Goal: Information Seeking & Learning: Learn about a topic

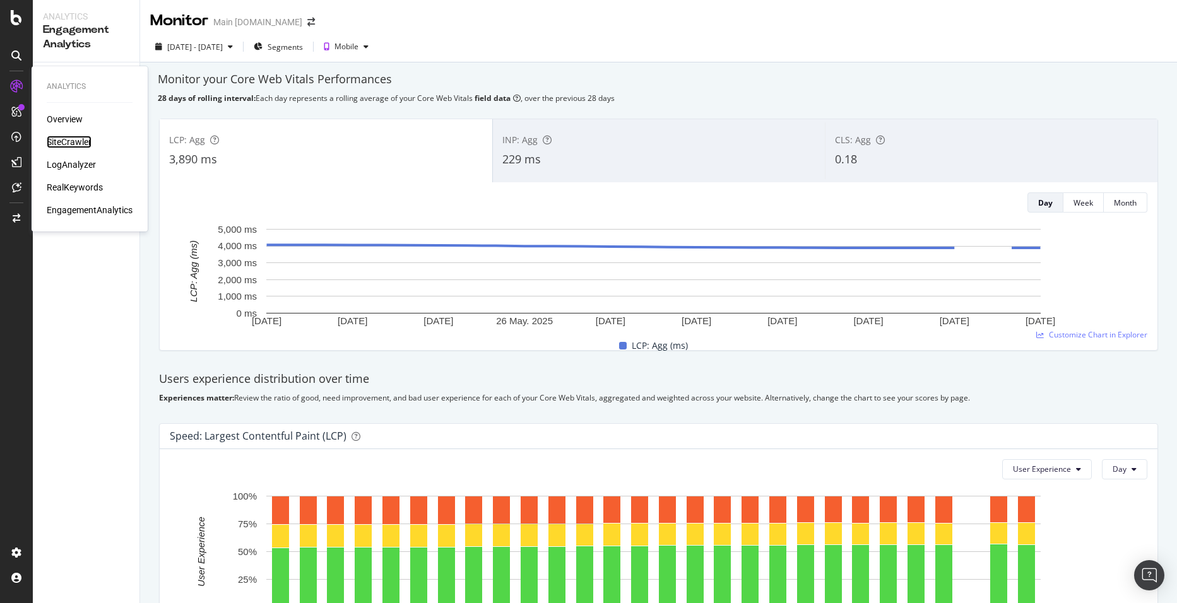
click at [65, 140] on div "SiteCrawler" at bounding box center [69, 142] width 45 height 13
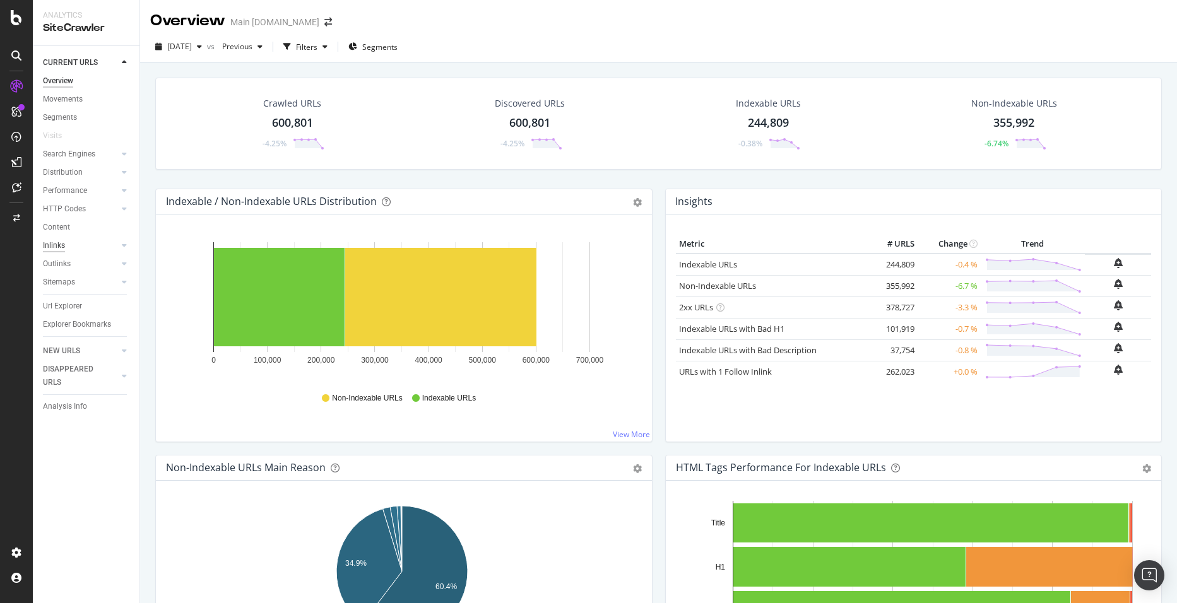
click at [60, 249] on div "Inlinks" at bounding box center [54, 245] width 22 height 13
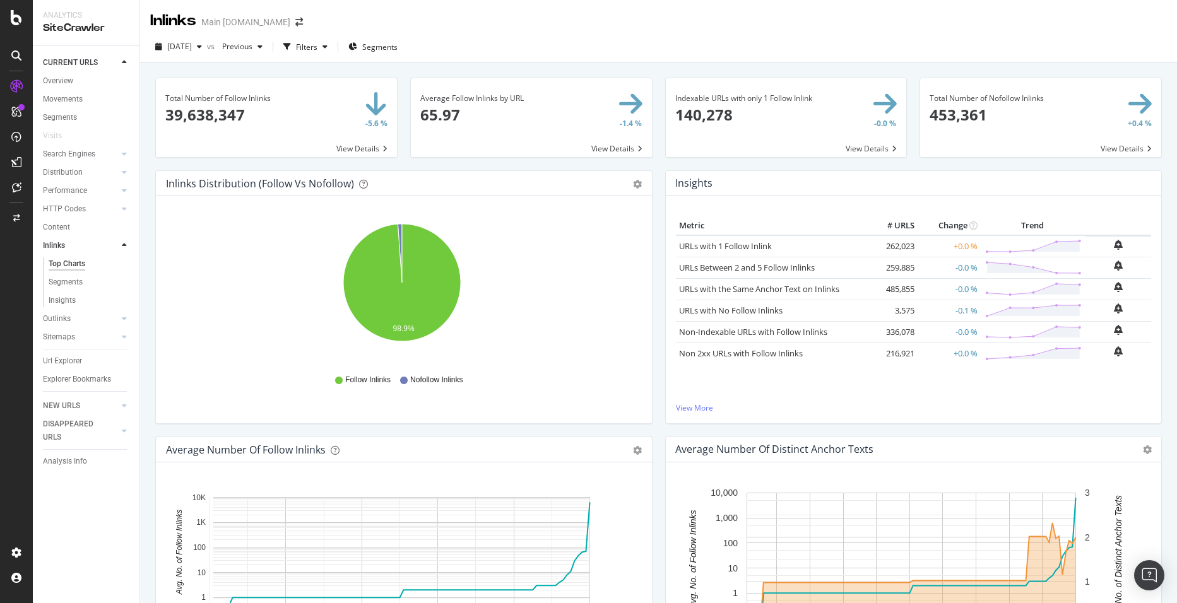
click at [192, 115] on span at bounding box center [276, 117] width 241 height 79
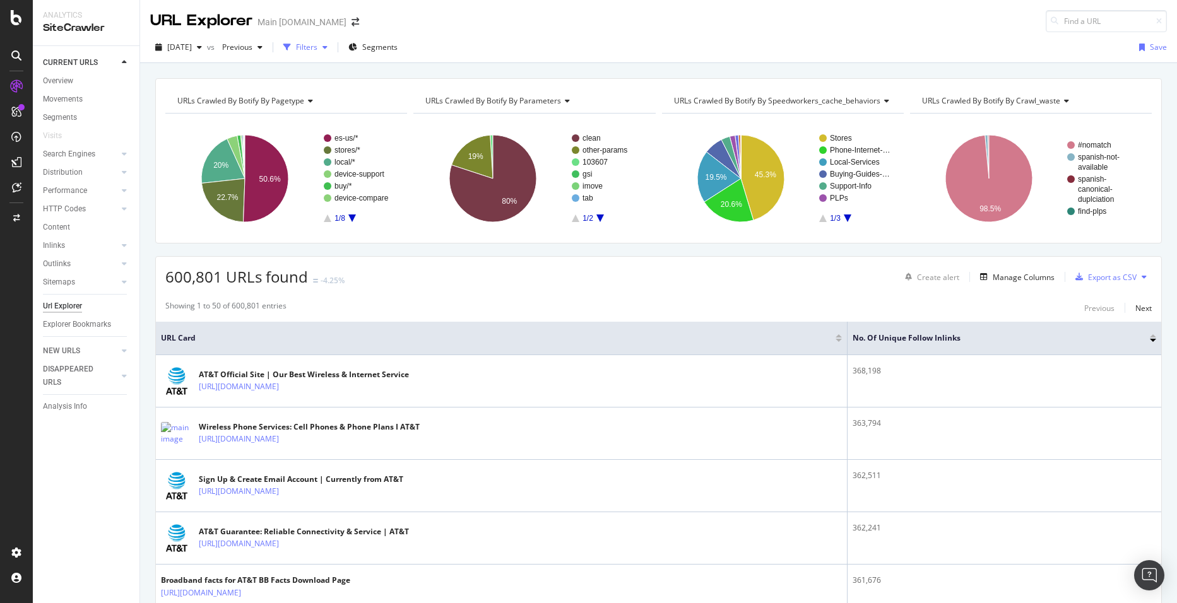
click at [317, 48] on div "Filters" at bounding box center [306, 47] width 21 height 11
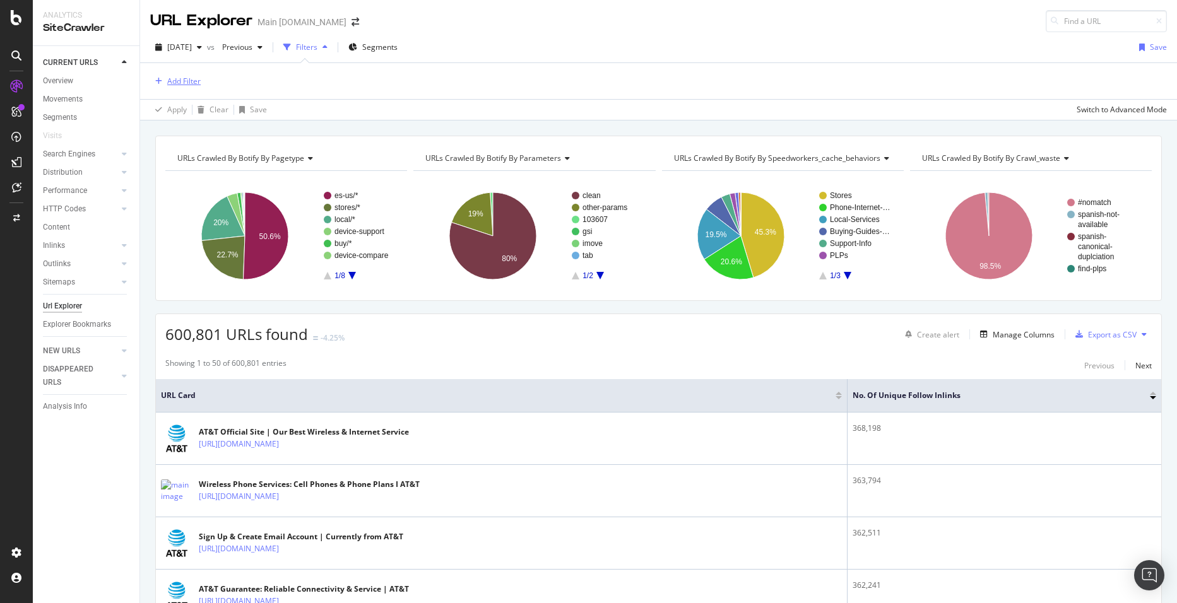
click at [175, 82] on div "Add Filter" at bounding box center [183, 81] width 33 height 11
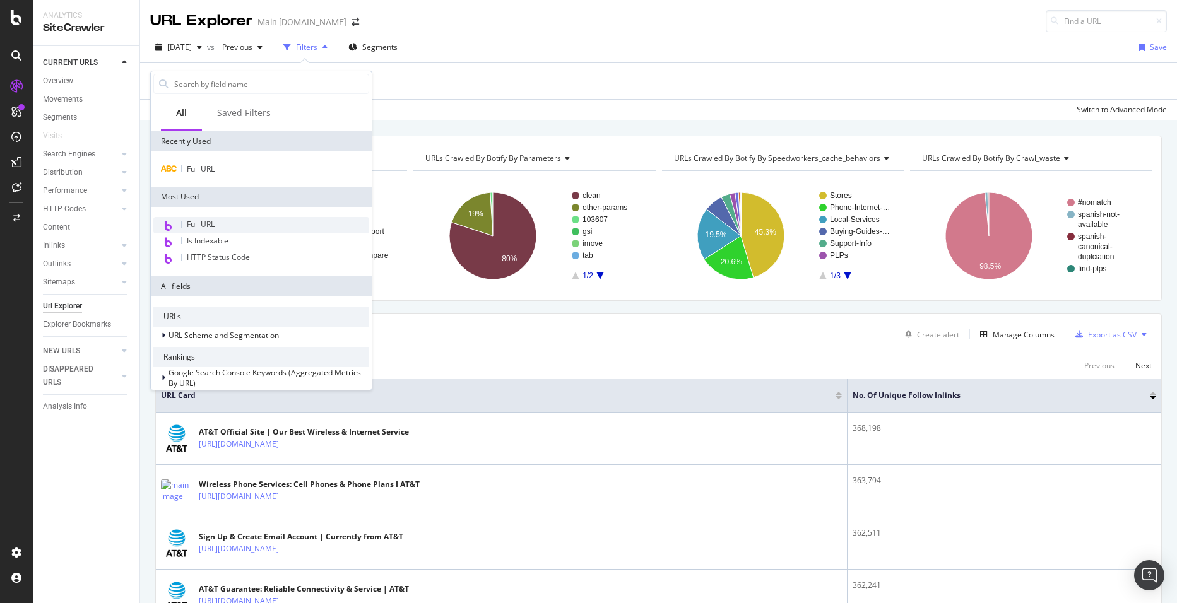
click at [223, 227] on div "Full URL" at bounding box center [261, 225] width 216 height 16
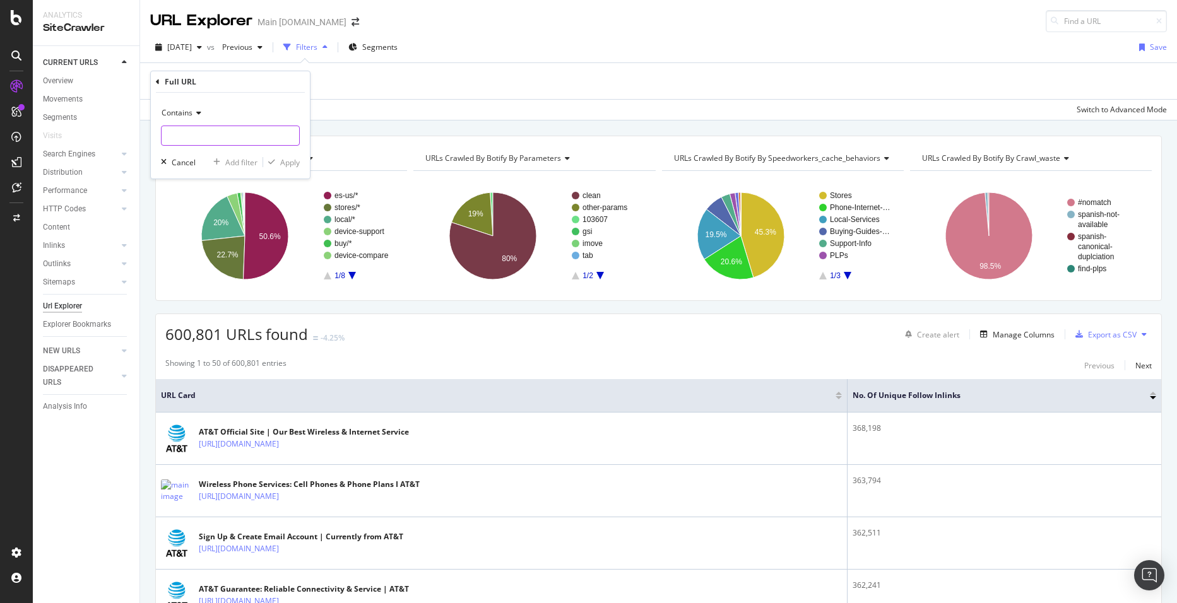
click at [213, 132] on input "text" at bounding box center [231, 136] width 138 height 20
type input "[DOMAIN_NAME]"
click at [287, 162] on div "Apply" at bounding box center [290, 162] width 20 height 11
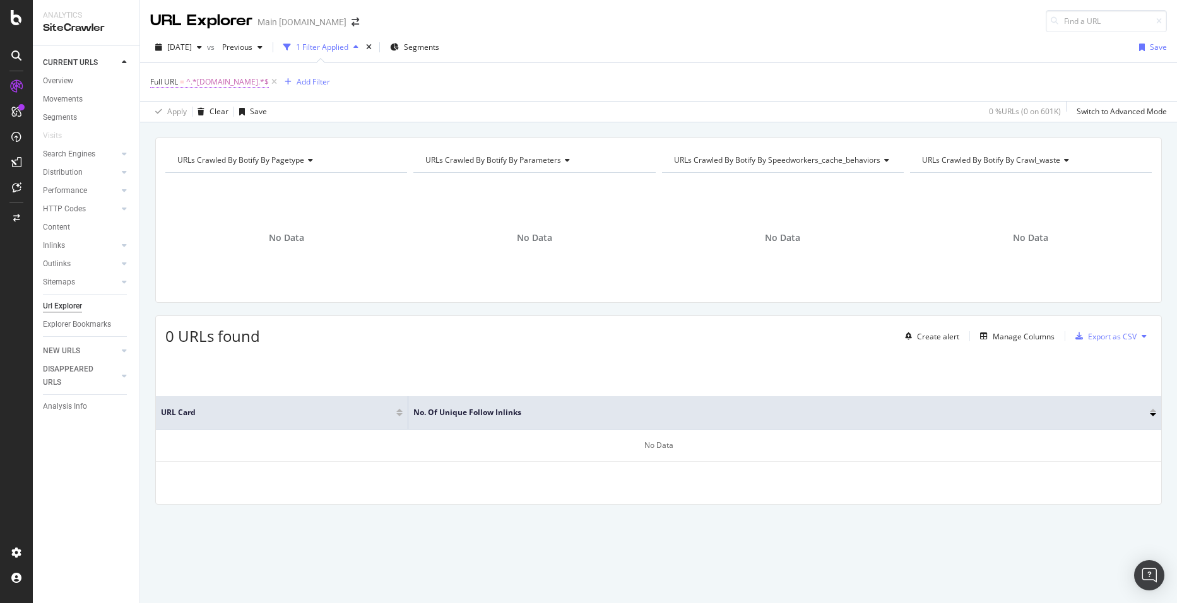
click at [207, 80] on span "^.*[DOMAIN_NAME].*$" at bounding box center [227, 82] width 83 height 18
click at [194, 133] on input "[DOMAIN_NAME]" at bounding box center [221, 134] width 119 height 20
drag, startPoint x: 195, startPoint y: 133, endPoint x: 164, endPoint y: 134, distance: 31.0
click at [164, 134] on input "[DOMAIN_NAME]" at bounding box center [221, 134] width 119 height 20
click at [196, 134] on input "[DOMAIN_NAME]" at bounding box center [221, 134] width 119 height 20
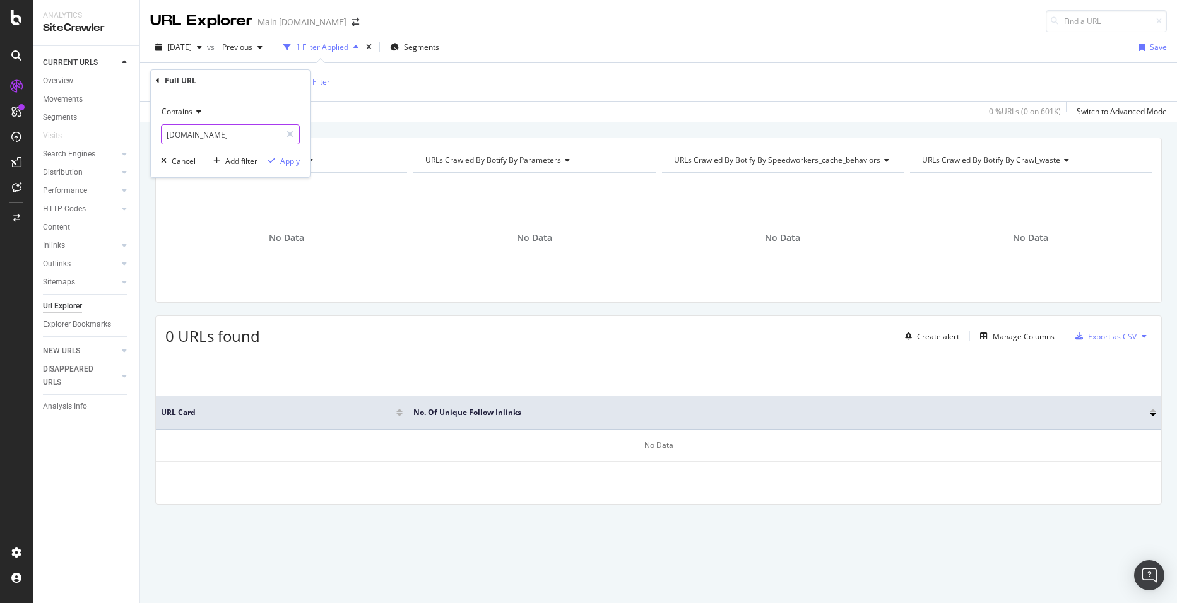
drag, startPoint x: 196, startPoint y: 136, endPoint x: 299, endPoint y: 141, distance: 103.6
click at [299, 141] on div "[DOMAIN_NAME]" at bounding box center [230, 134] width 139 height 20
type input "firstnet"
click at [287, 162] on div "Apply" at bounding box center [290, 161] width 20 height 11
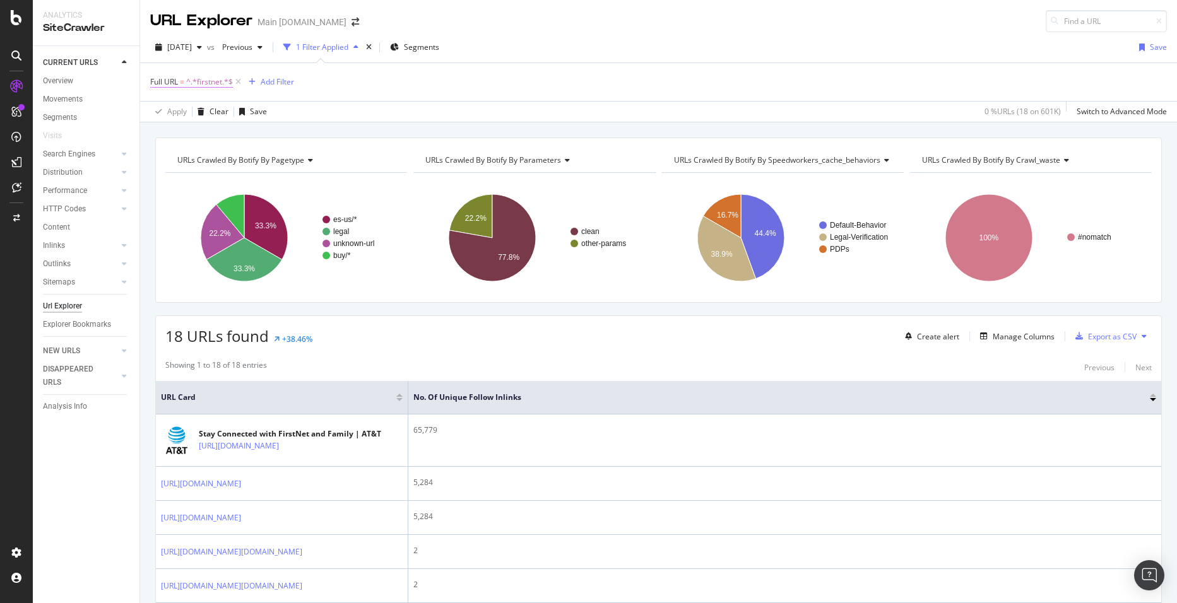
click at [165, 80] on span "Full URL" at bounding box center [164, 81] width 28 height 11
click at [220, 136] on input "firstnet" at bounding box center [221, 134] width 119 height 20
type input "[DOMAIN_NAME]"
click at [296, 162] on div "Apply" at bounding box center [290, 161] width 20 height 11
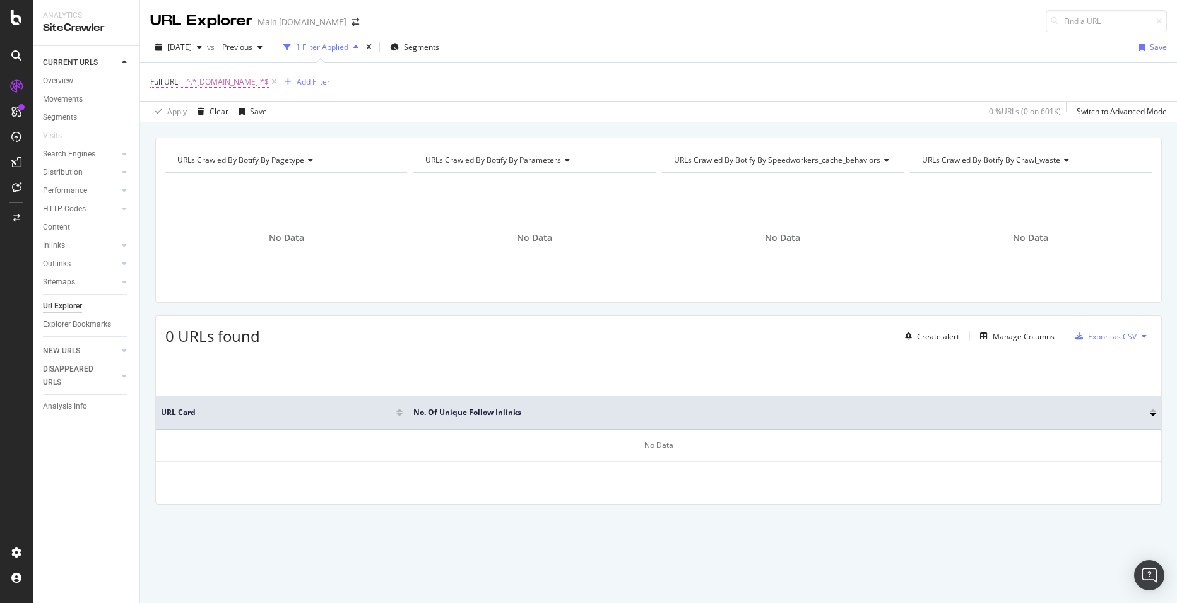
click at [213, 85] on span "^.*[DOMAIN_NAME].*$" at bounding box center [227, 82] width 83 height 18
click at [235, 136] on input "[DOMAIN_NAME]" at bounding box center [221, 134] width 119 height 20
type input "business.att"
click at [286, 168] on div "Contains business.att Cancel Add filter Apply" at bounding box center [230, 135] width 159 height 86
click at [290, 162] on div "Apply" at bounding box center [290, 161] width 20 height 11
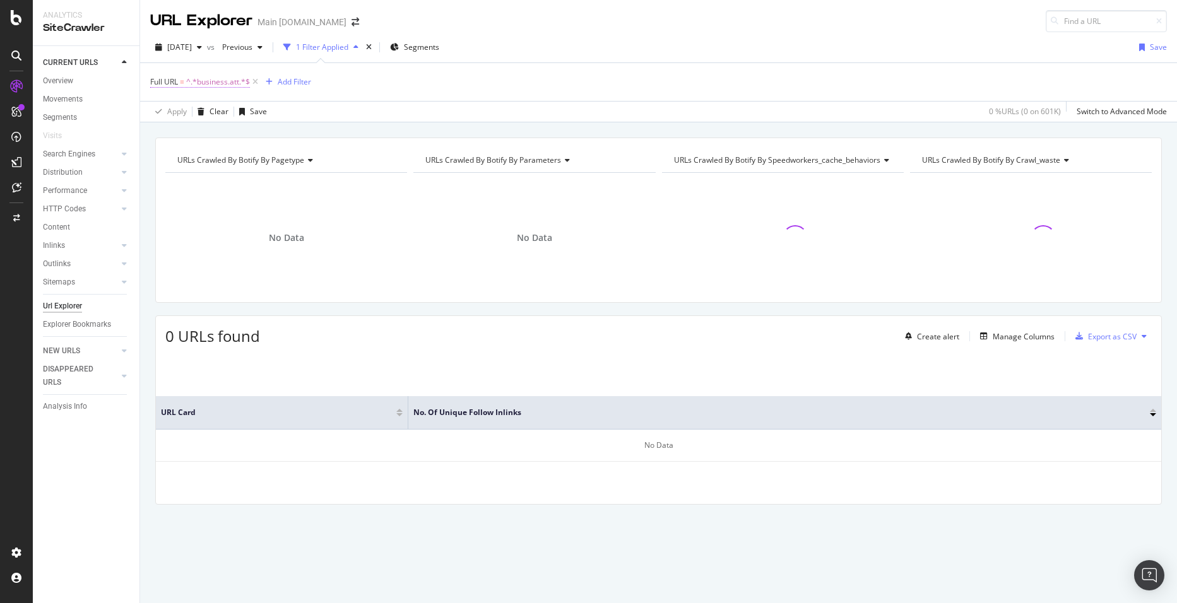
click at [226, 77] on span "^.*business.att.*$" at bounding box center [218, 82] width 64 height 18
click at [192, 113] on span "Contains" at bounding box center [177, 111] width 31 height 11
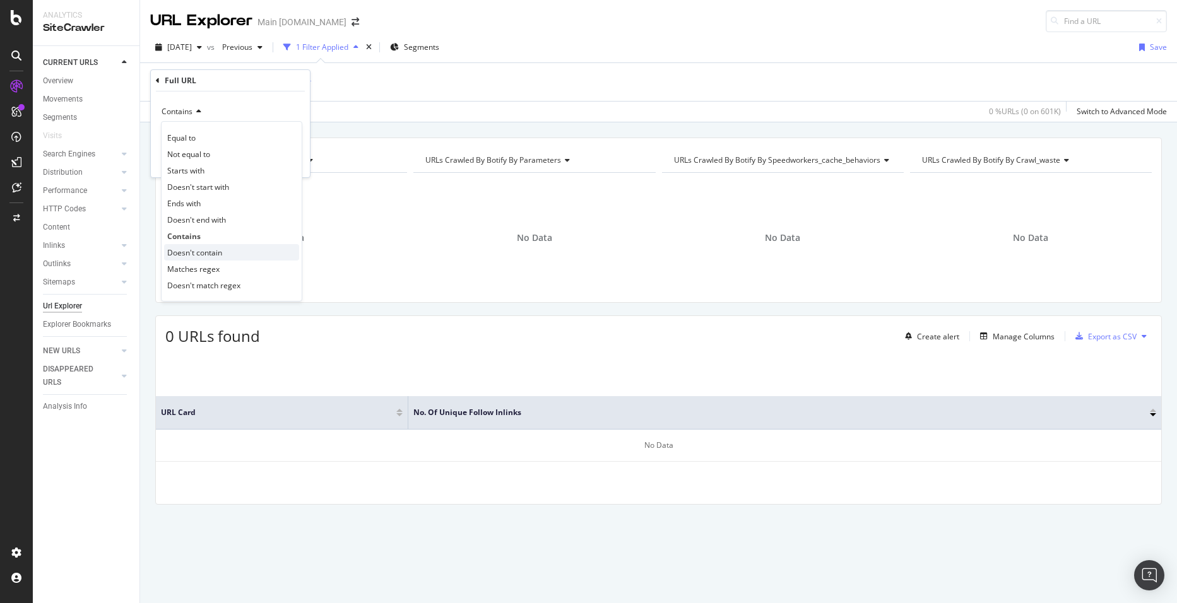
click at [223, 252] on div "Doesn't contain" at bounding box center [231, 252] width 135 height 16
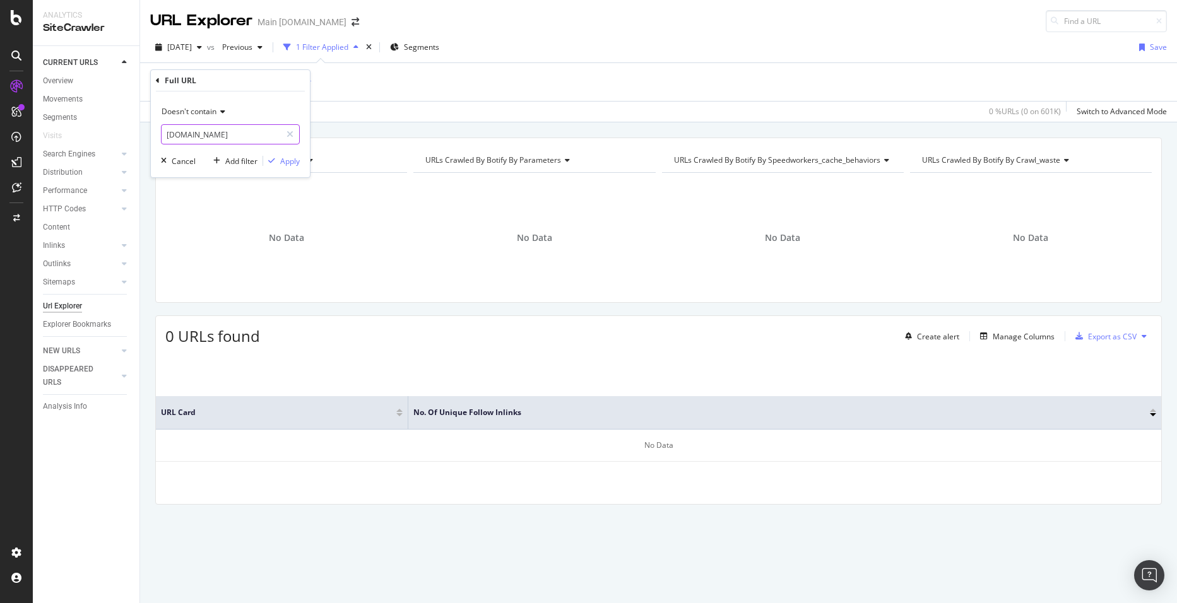
type input "[DOMAIN_NAME]"
click at [293, 169] on div "Doesn't contain [DOMAIN_NAME] Cancel Add filter Apply" at bounding box center [230, 135] width 159 height 86
click at [291, 162] on div "Apply" at bounding box center [290, 161] width 20 height 11
click at [352, 24] on icon "arrow-right-arrow-left" at bounding box center [356, 22] width 8 height 9
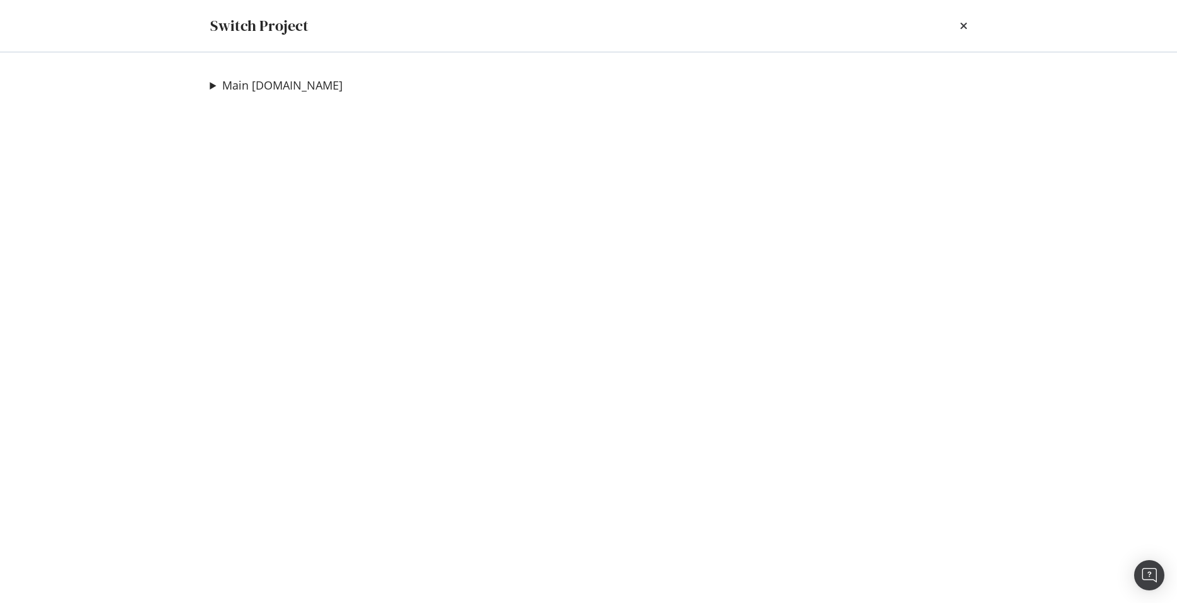
click at [208, 84] on div "Main [DOMAIN_NAME] Adhoc-Core-ATT Ad-Hoc Project XML Crawl Ad-Hoc Project Meta …" at bounding box center [589, 327] width 808 height 551
click at [216, 84] on summary "Main [DOMAIN_NAME]" at bounding box center [276, 86] width 133 height 16
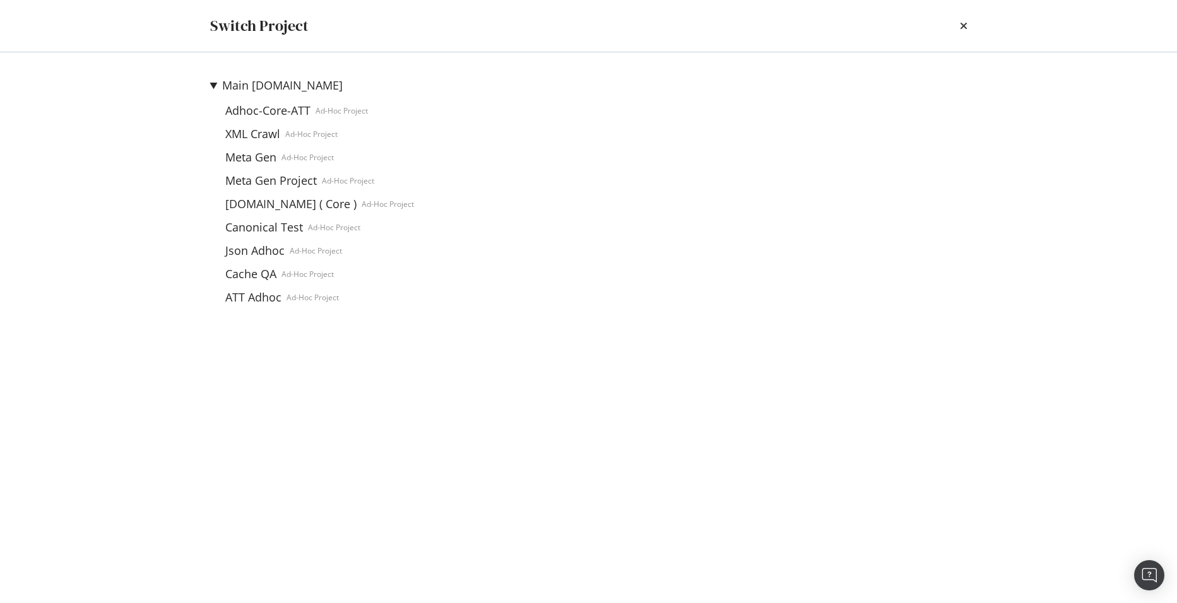
click at [210, 405] on div "Main [DOMAIN_NAME] Adhoc-Core-ATT Ad-Hoc Project XML Crawl Ad-Hoc Project Meta …" at bounding box center [589, 327] width 808 height 551
